Goal: Information Seeking & Learning: Learn about a topic

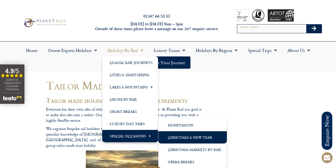
click at [181, 133] on link "Christmas & New Year" at bounding box center [192, 137] width 69 height 12
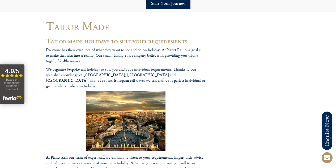
scroll to position [85, 0]
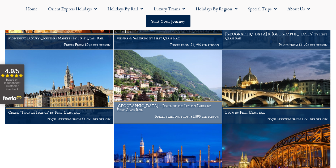
scroll to position [266, 0]
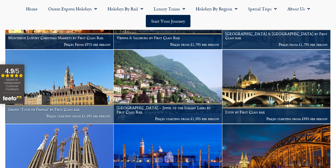
click at [92, 111] on h1 "Grand ‘Tour de France’ by First Class rail" at bounding box center [59, 109] width 102 height 4
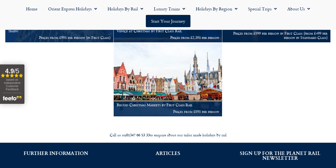
scroll to position [422, 0]
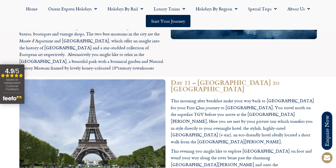
scroll to position [1435, 0]
click at [295, 97] on p "This morning after breakfast make your way back to [GEOGRAPHIC_DATA] for your F…" at bounding box center [244, 121] width 146 height 48
drag, startPoint x: 295, startPoint y: 62, endPoint x: 184, endPoint y: 70, distance: 111.3
click at [184, 97] on p "This morning after breakfast make your way back to [GEOGRAPHIC_DATA] for your F…" at bounding box center [244, 121] width 146 height 48
copy p "Hotel [GEOGRAPHIC_DATA]"
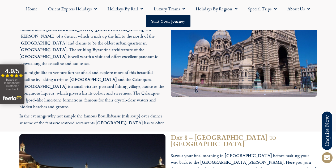
scroll to position [1147, 0]
